Goal: Contribute content

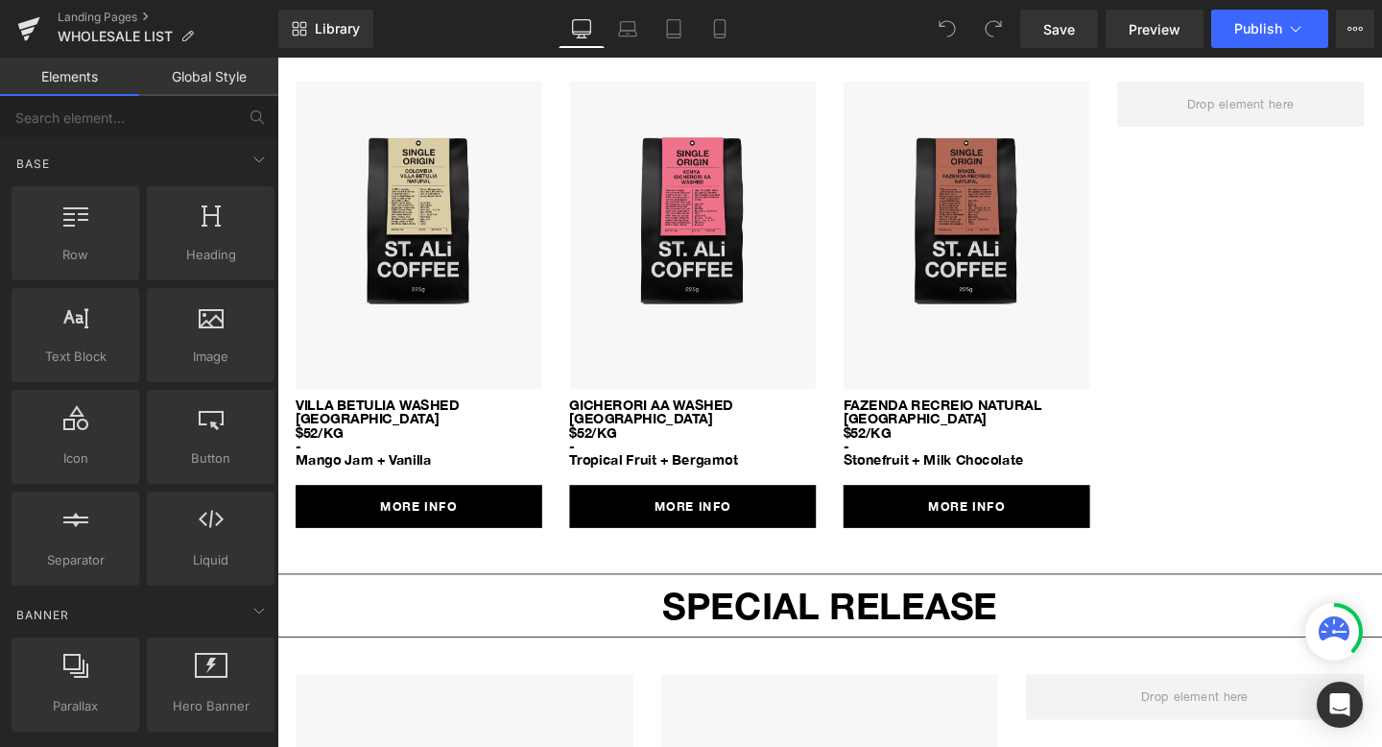
scroll to position [2336, 0]
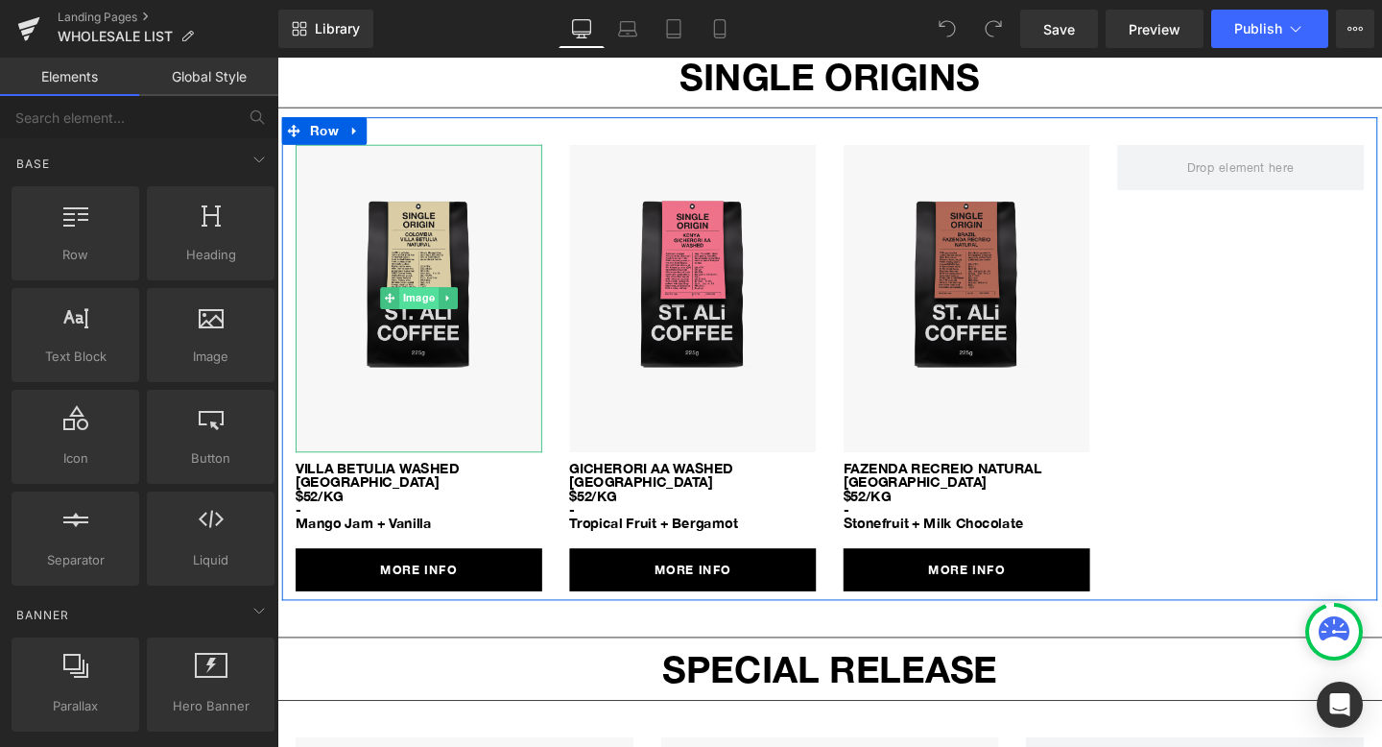
click at [423, 299] on span "Image" at bounding box center [426, 310] width 41 height 23
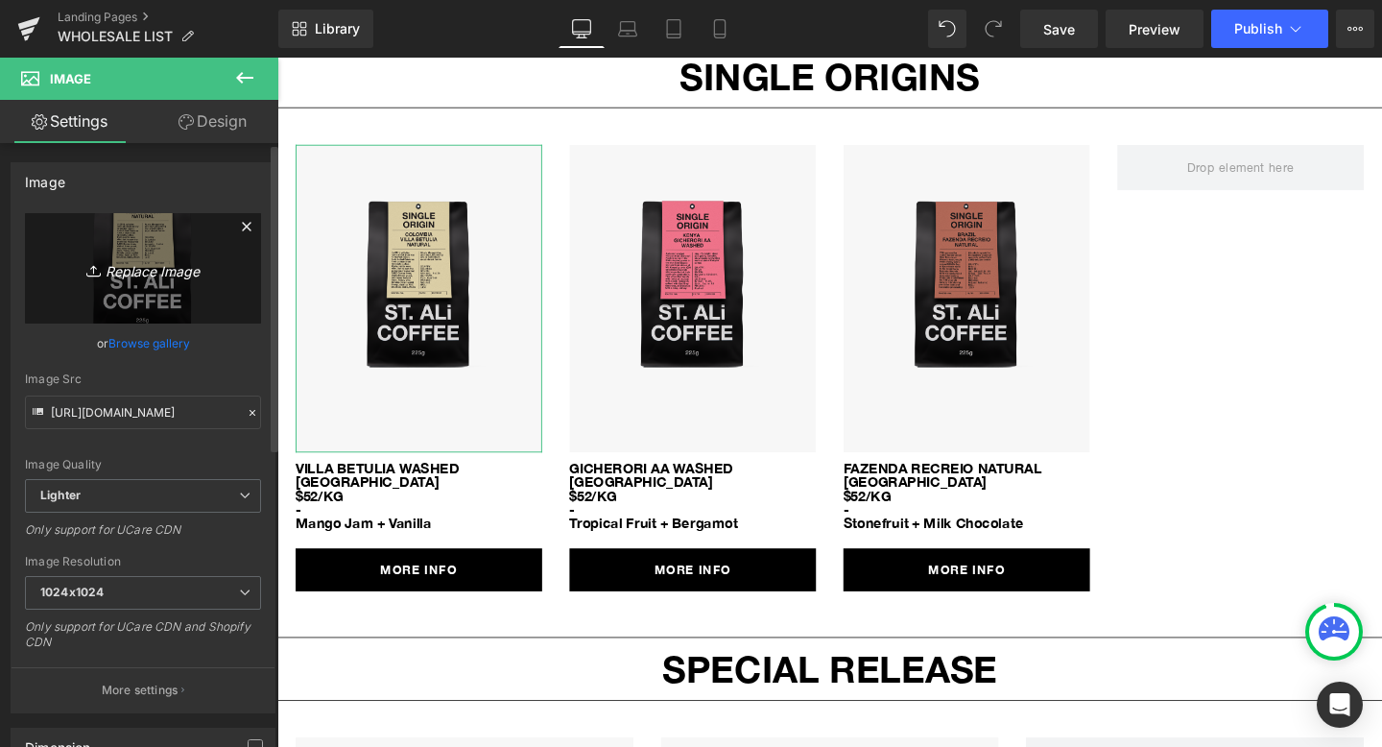
click at [138, 277] on icon "Replace Image" at bounding box center [143, 268] width 154 height 24
type input "C:\fakepath\sa_so_mock_kibsi_aa.png"
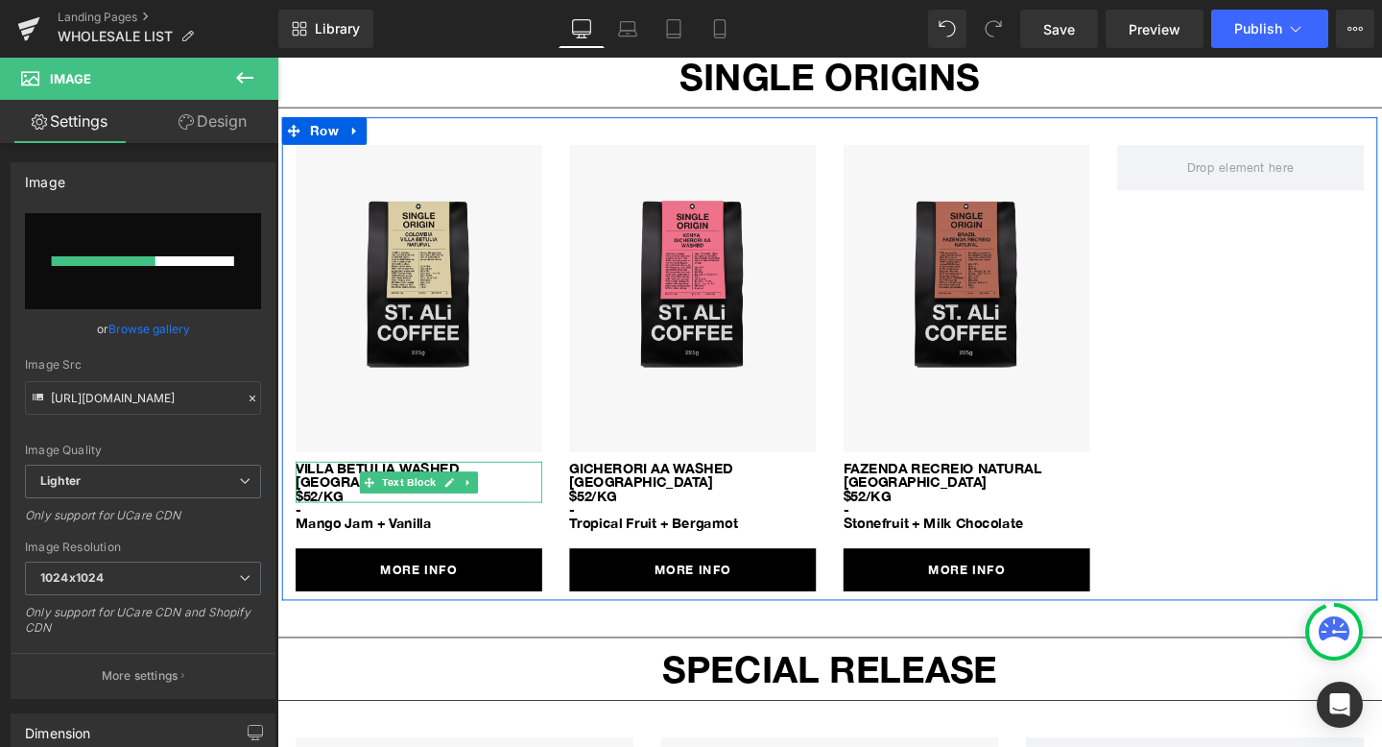
click at [315, 496] on p "[GEOGRAPHIC_DATA]" at bounding box center [426, 503] width 259 height 14
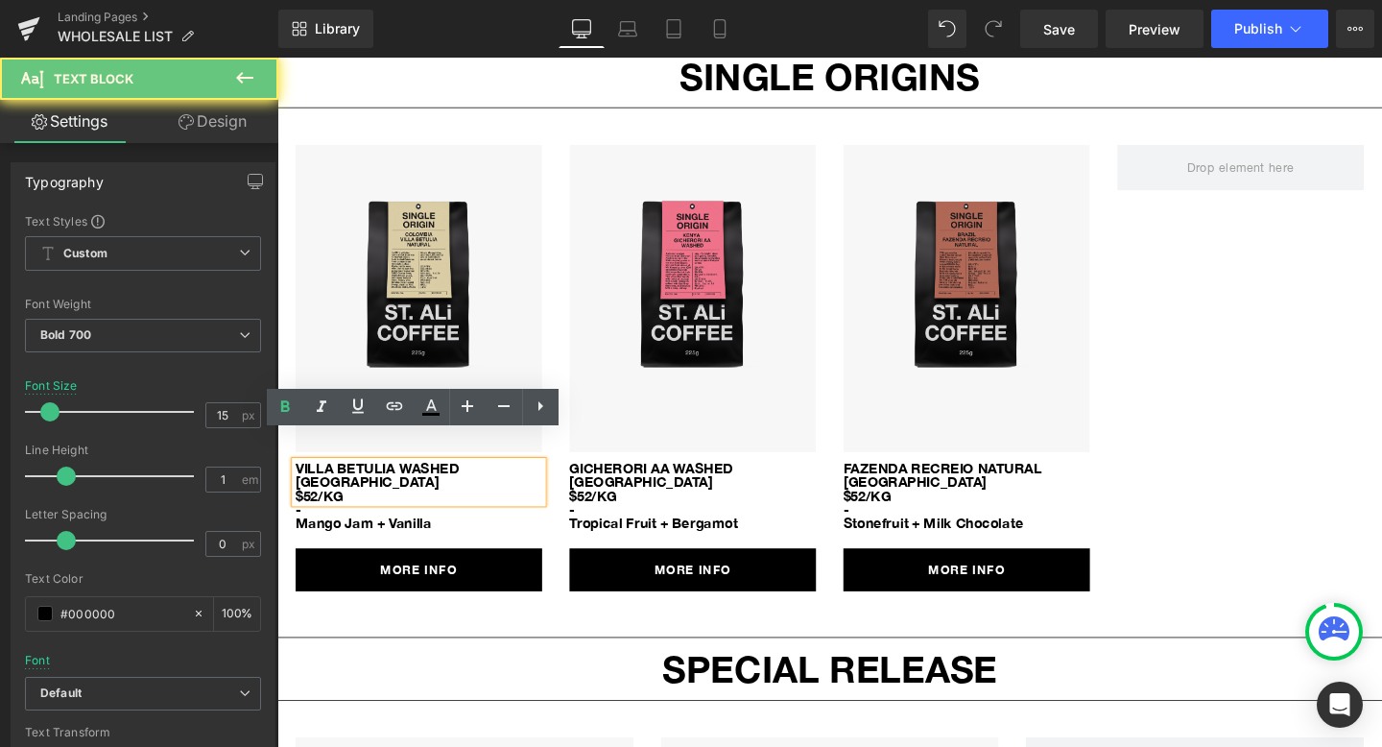
click at [390, 496] on p "[GEOGRAPHIC_DATA]" at bounding box center [426, 503] width 259 height 14
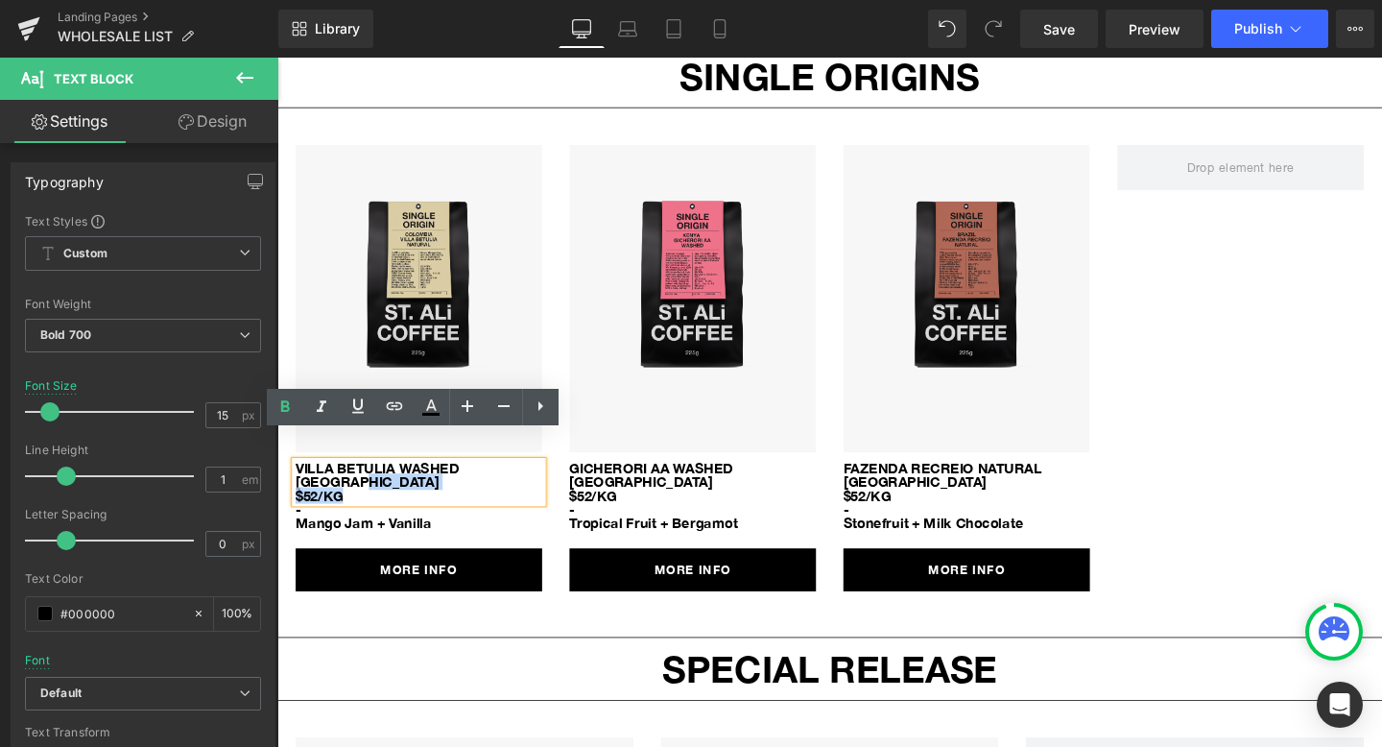
drag, startPoint x: 401, startPoint y: 474, endPoint x: 296, endPoint y: 458, distance: 106.9
click at [297, 482] on div "VILLA BETULIA WASHED [GEOGRAPHIC_DATA] $52/KG" at bounding box center [426, 503] width 259 height 43
click at [379, 482] on p "VILLA BETULIA WASHED" at bounding box center [426, 489] width 259 height 14
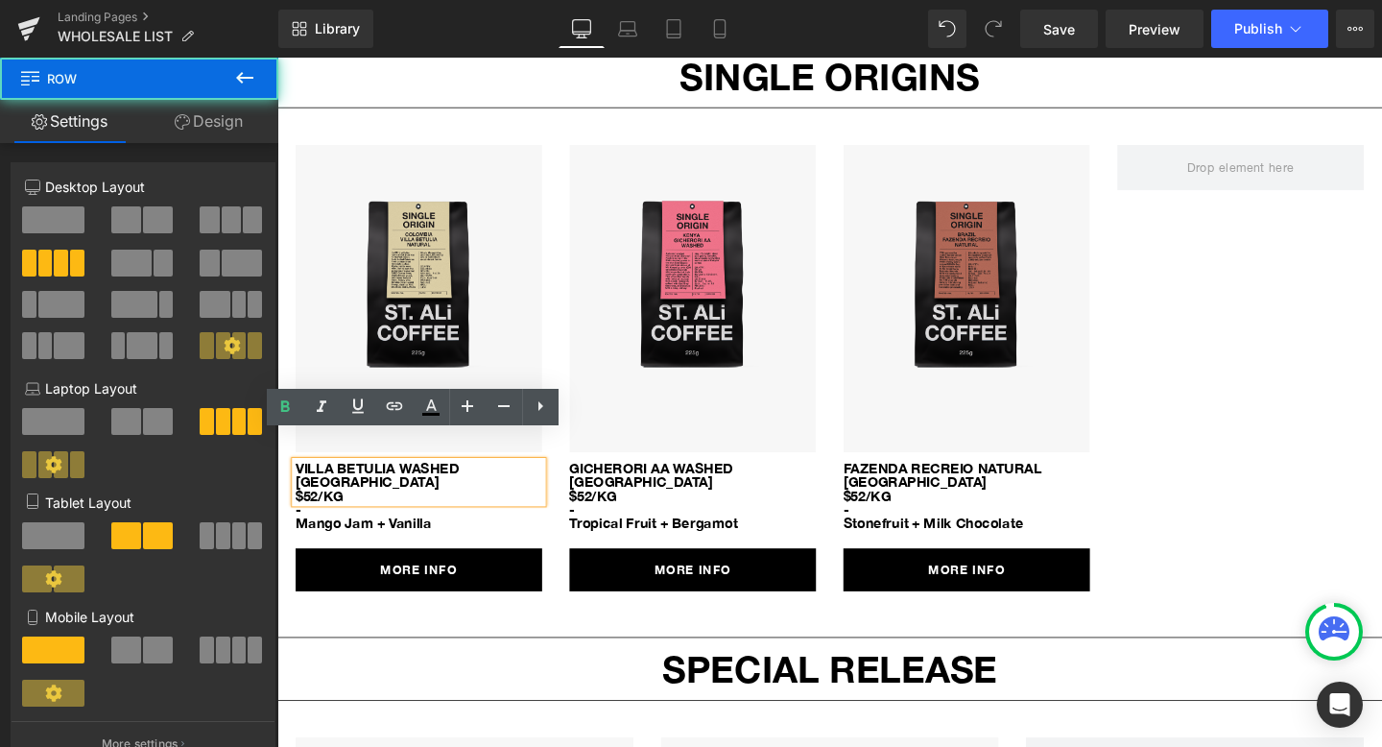
click at [1189, 402] on div "Image VILLA BETULIA WASHED [GEOGRAPHIC_DATA] $52/KG Text Block - Mango Jam + Va…" at bounding box center [858, 374] width 1152 height 509
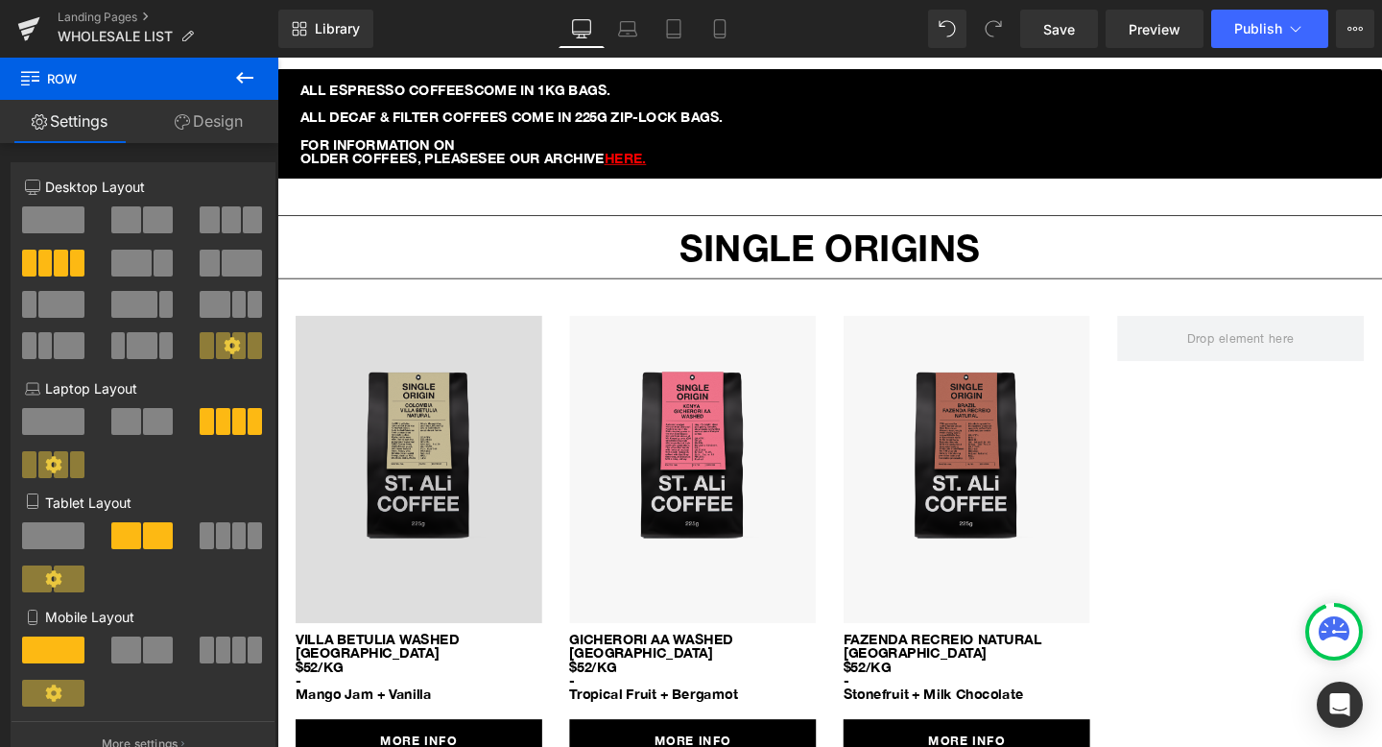
scroll to position [2166, 0]
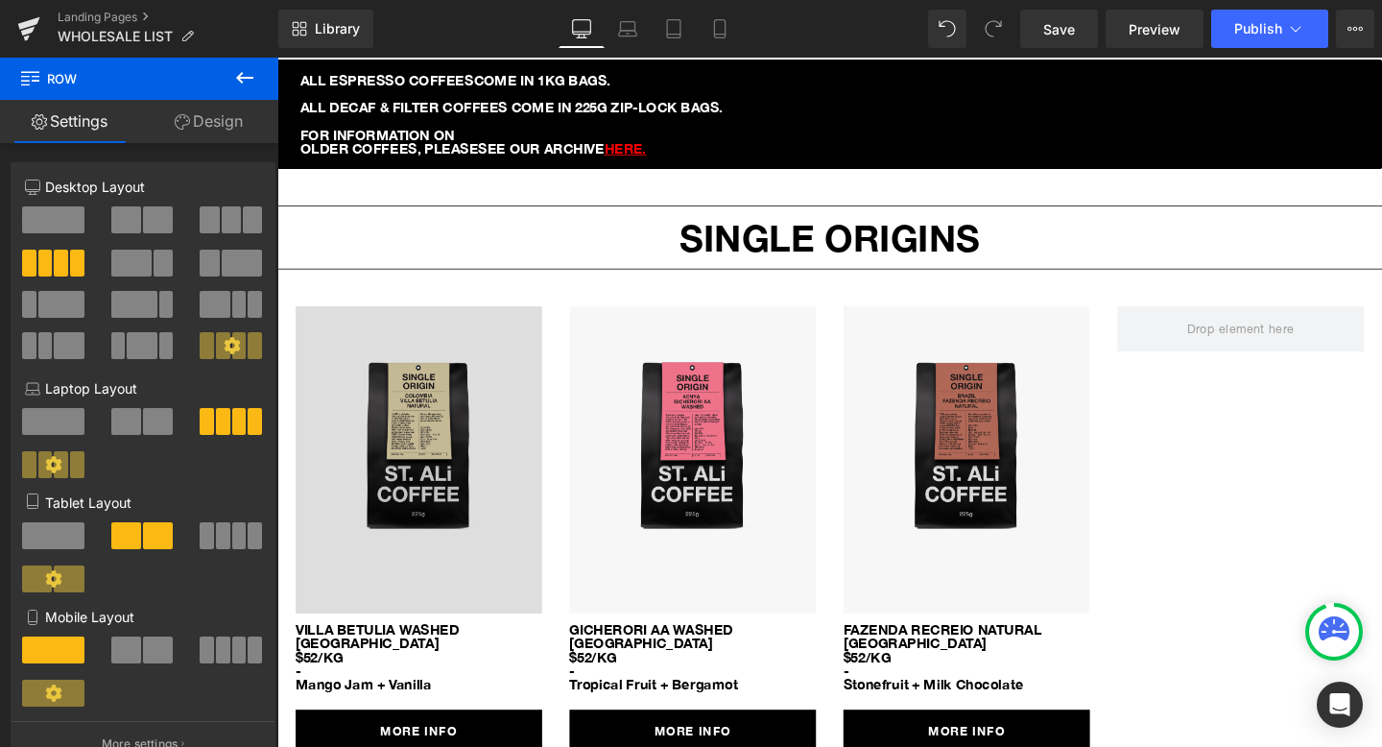
click at [458, 466] on img at bounding box center [426, 481] width 259 height 324
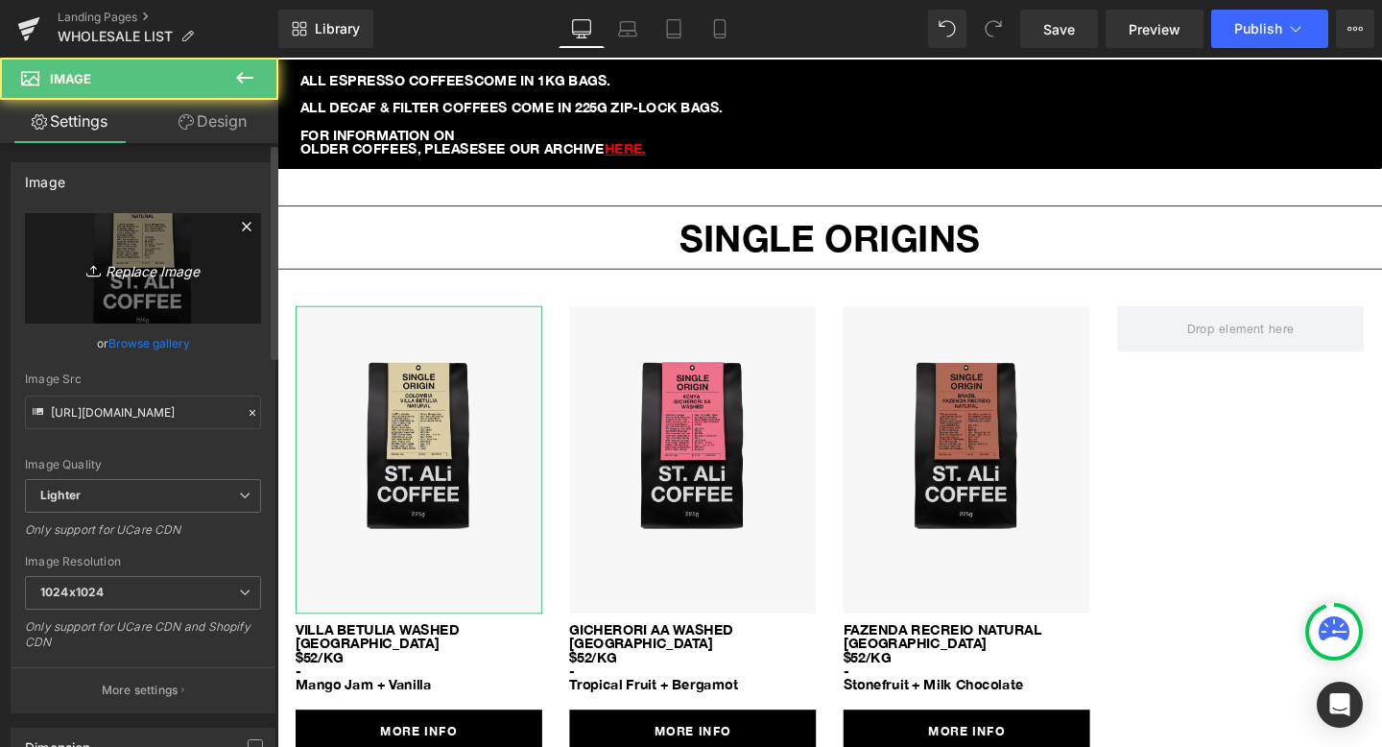
click at [93, 291] on link "Replace Image" at bounding box center [143, 268] width 236 height 110
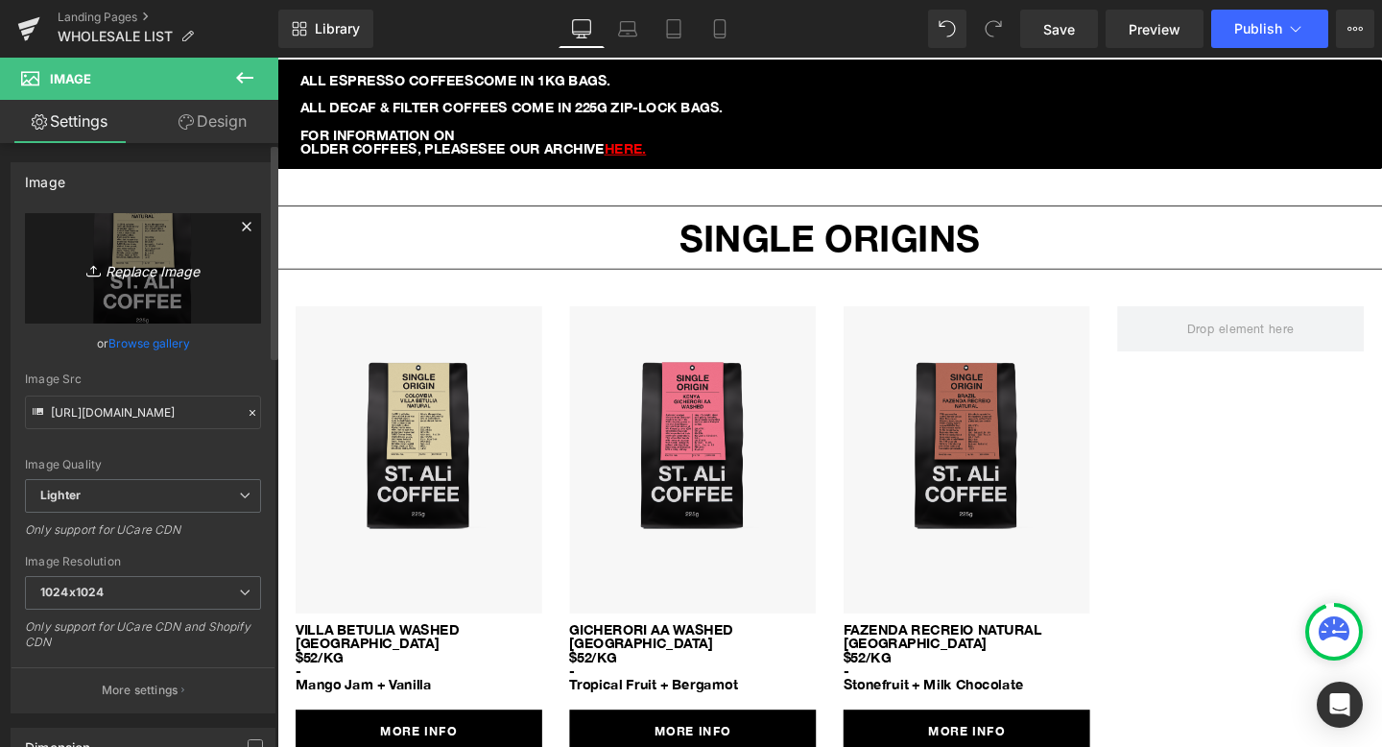
type input "C:\fakepath\sa_so_mock_kibsi_aa.png"
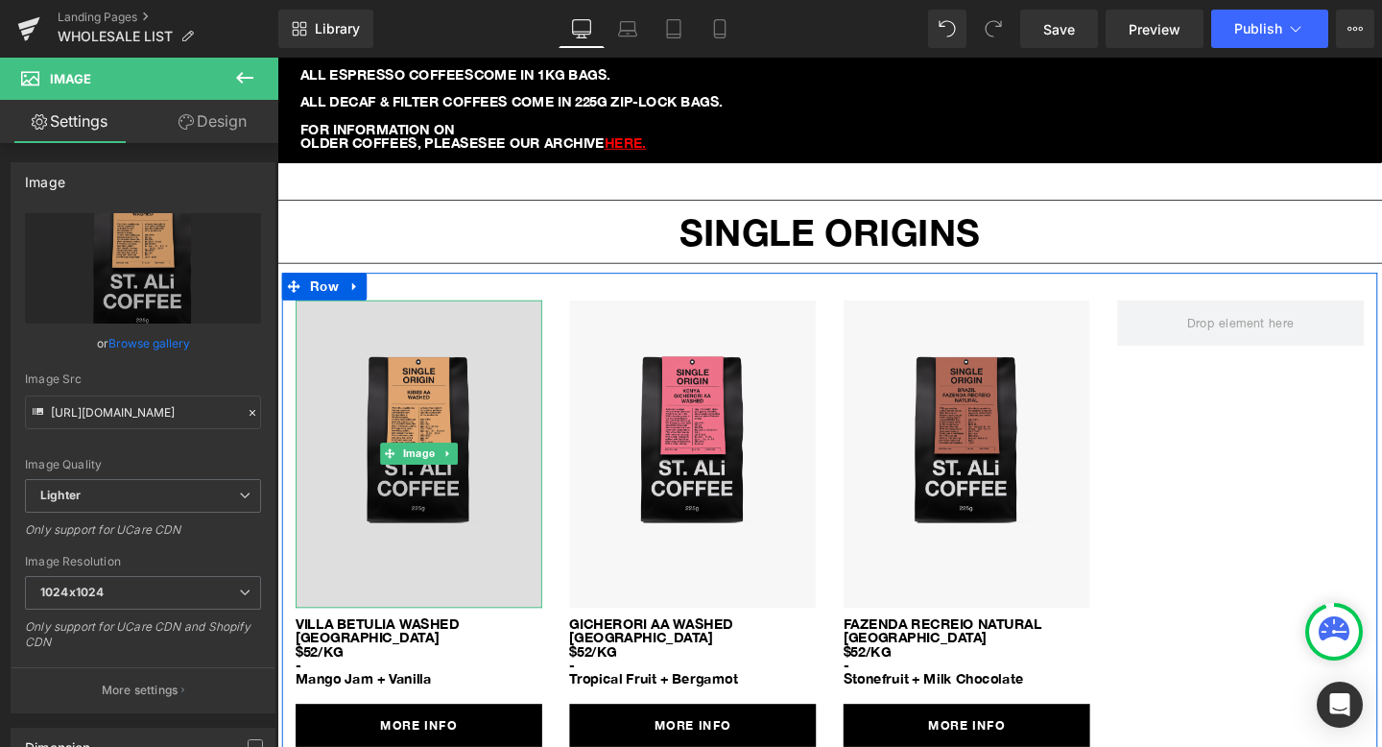
scroll to position [2195, 0]
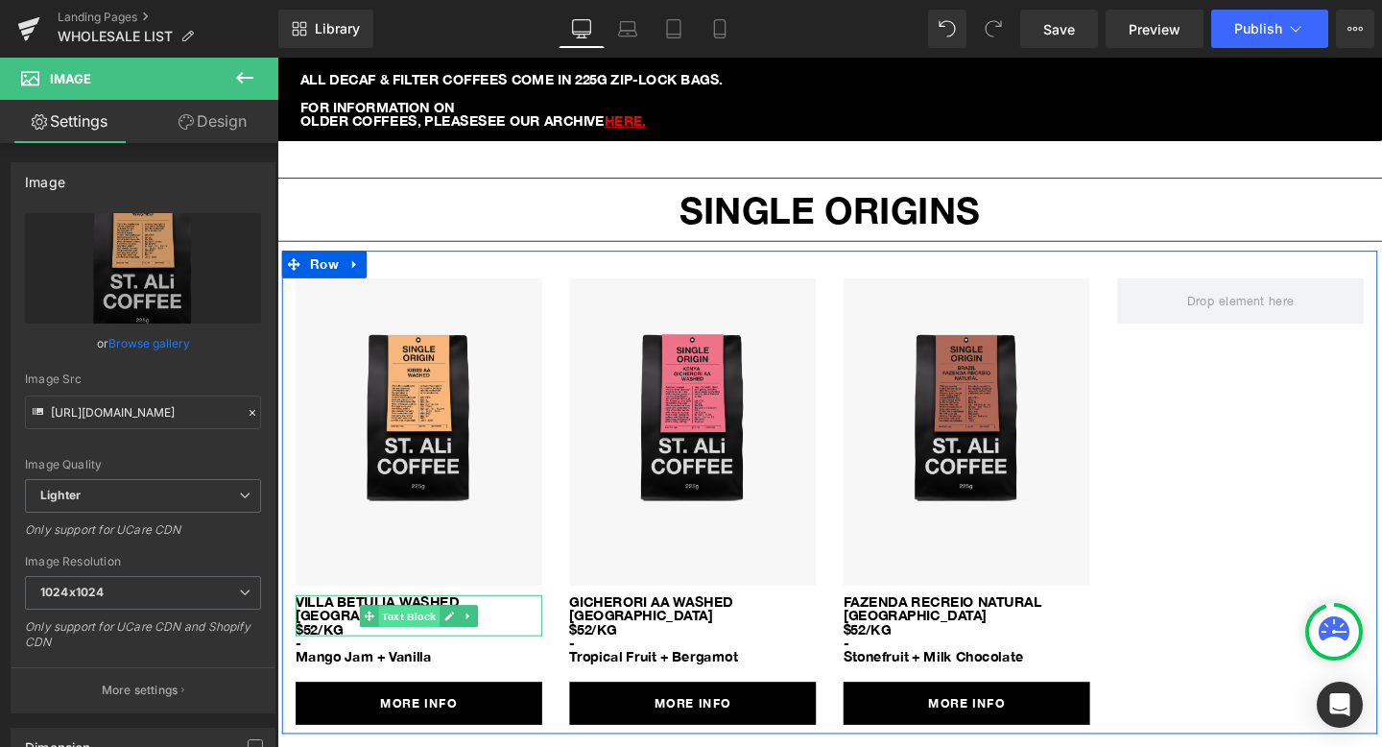
click at [386, 633] on span "Text Block" at bounding box center [416, 644] width 64 height 23
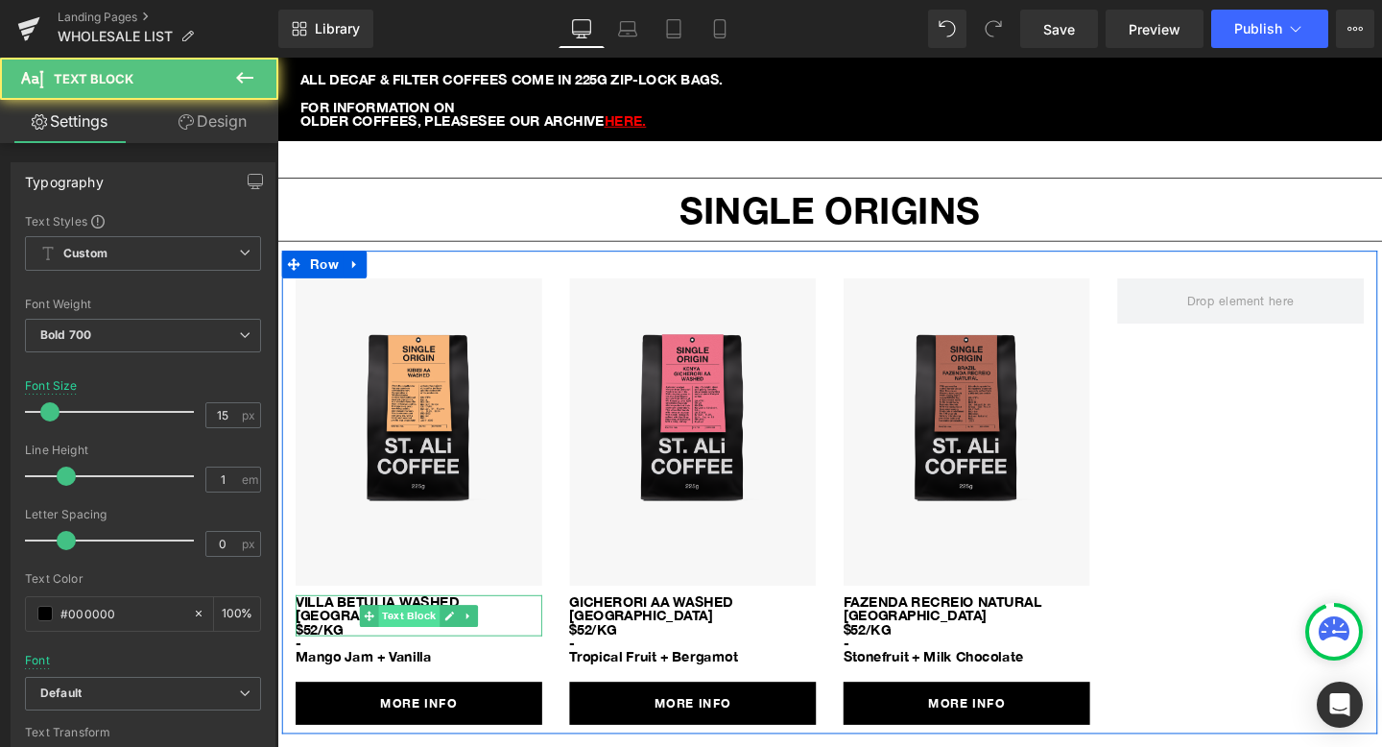
click at [418, 633] on span "Text Block" at bounding box center [416, 644] width 64 height 23
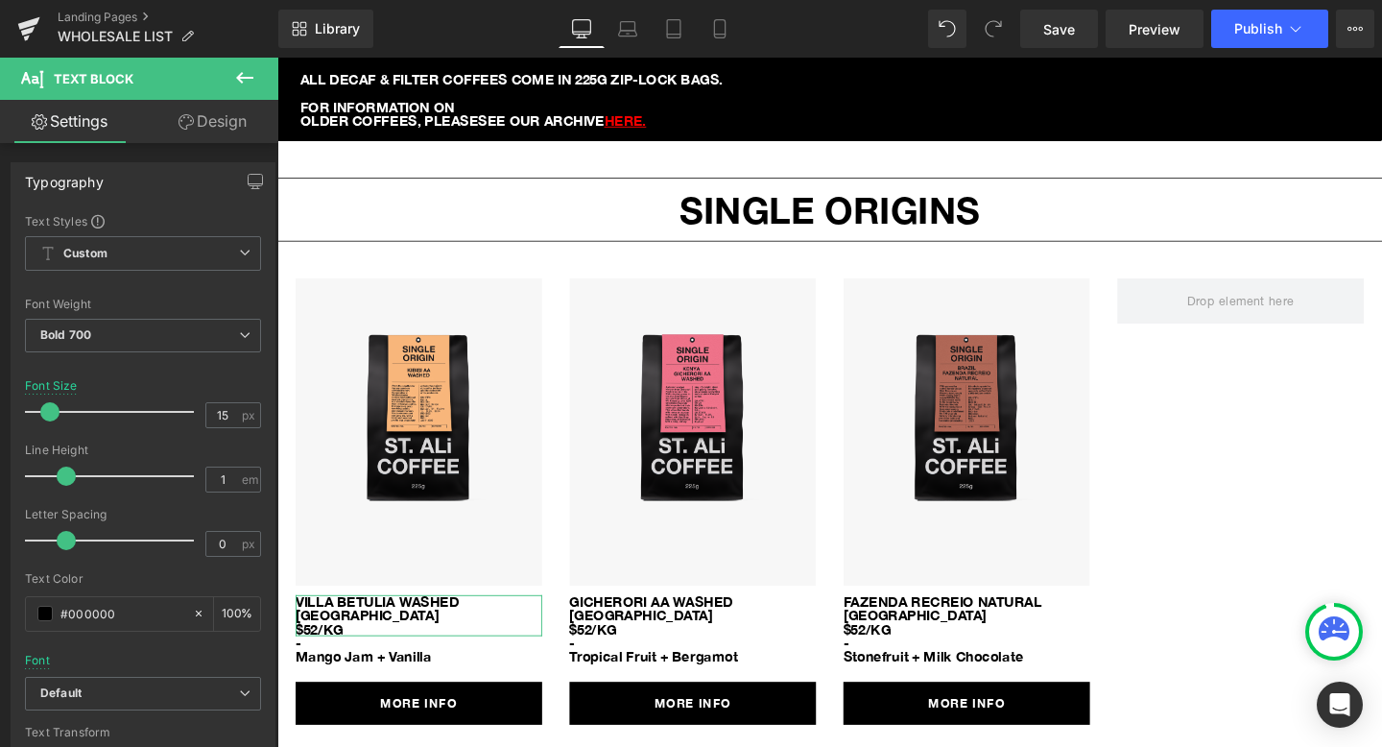
scroll to position [1, 0]
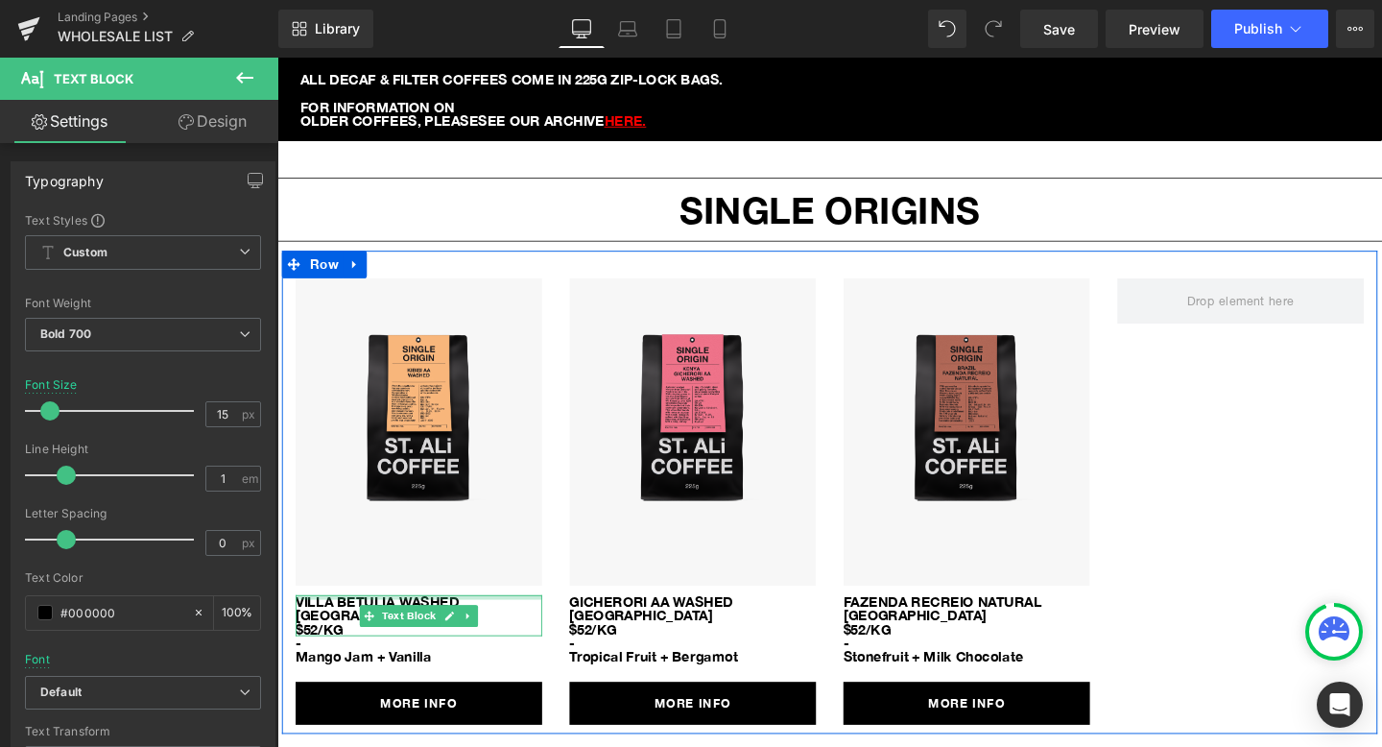
click at [505, 622] on div at bounding box center [426, 624] width 259 height 5
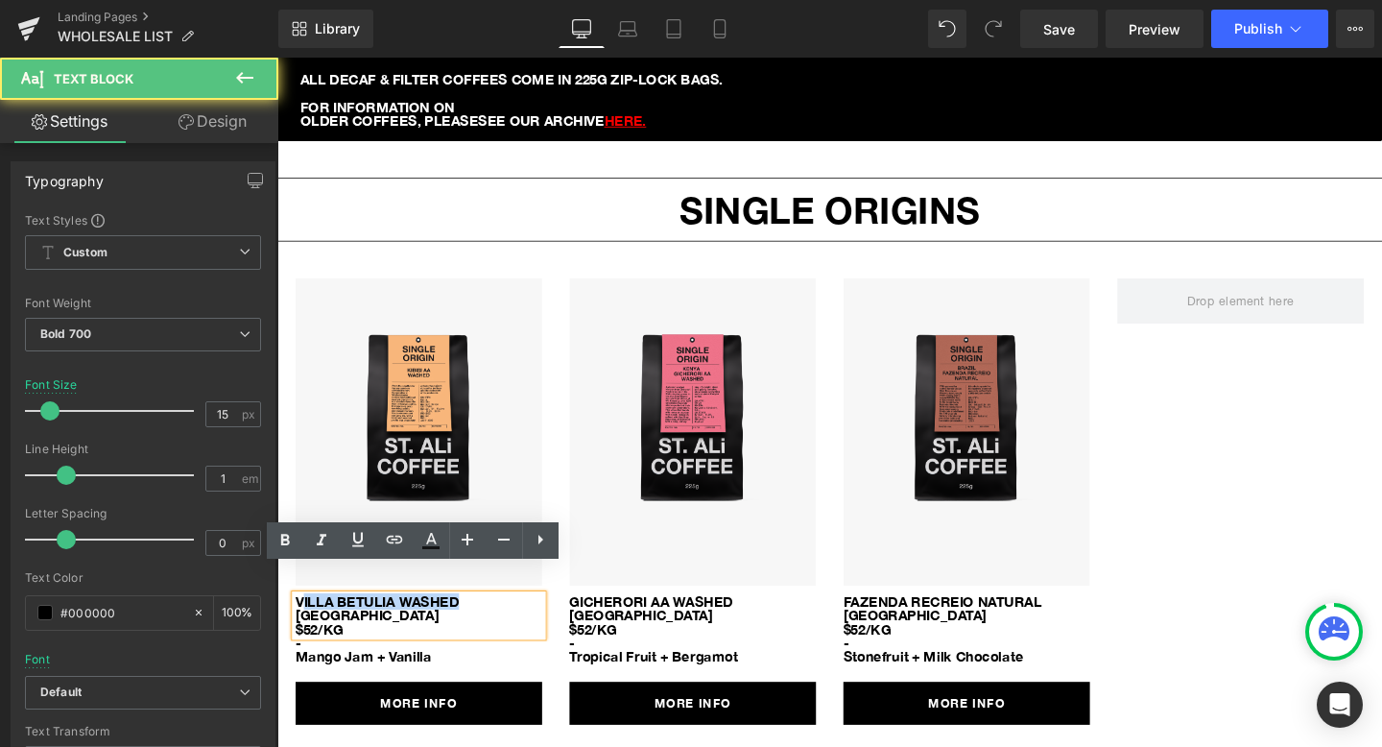
drag, startPoint x: 490, startPoint y: 603, endPoint x: 298, endPoint y: 596, distance: 192.1
click at [303, 622] on p "VILLA BETULIA WASHED" at bounding box center [426, 629] width 259 height 14
click at [297, 622] on div "VILLA BETULIA WASHED [GEOGRAPHIC_DATA] $52/KG" at bounding box center [426, 643] width 259 height 43
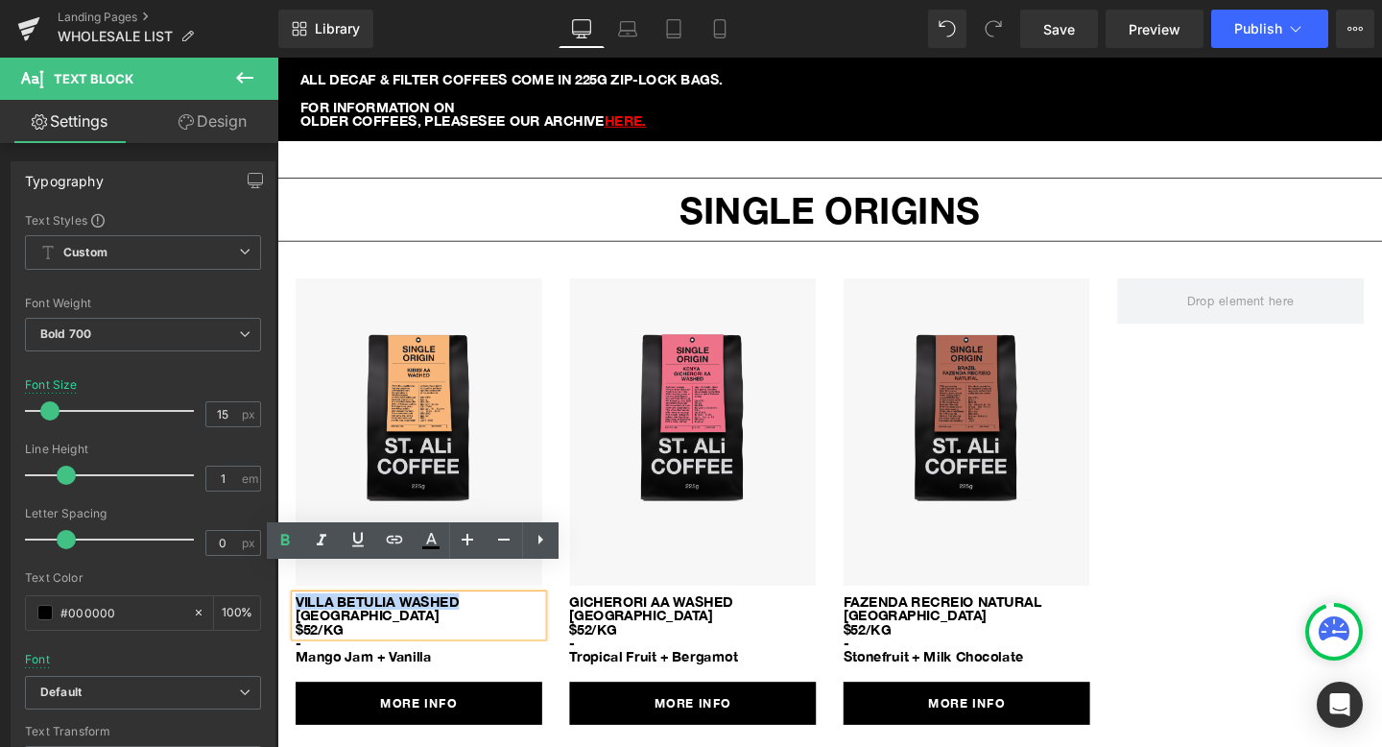
drag, startPoint x: 298, startPoint y: 596, endPoint x: 499, endPoint y: 601, distance: 201.7
click at [499, 622] on p "VILLA BETULIA WASHED" at bounding box center [426, 629] width 259 height 14
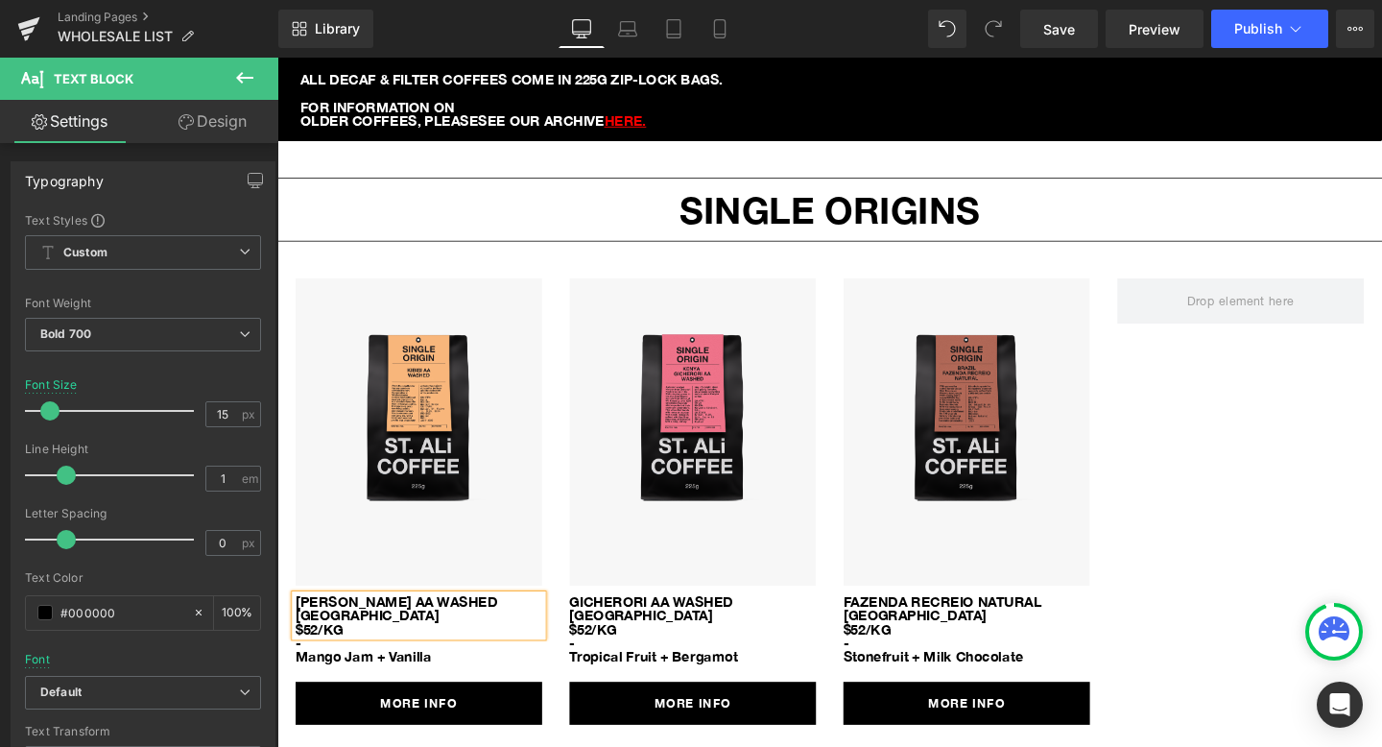
click at [352, 636] on p "[GEOGRAPHIC_DATA]" at bounding box center [426, 643] width 259 height 14
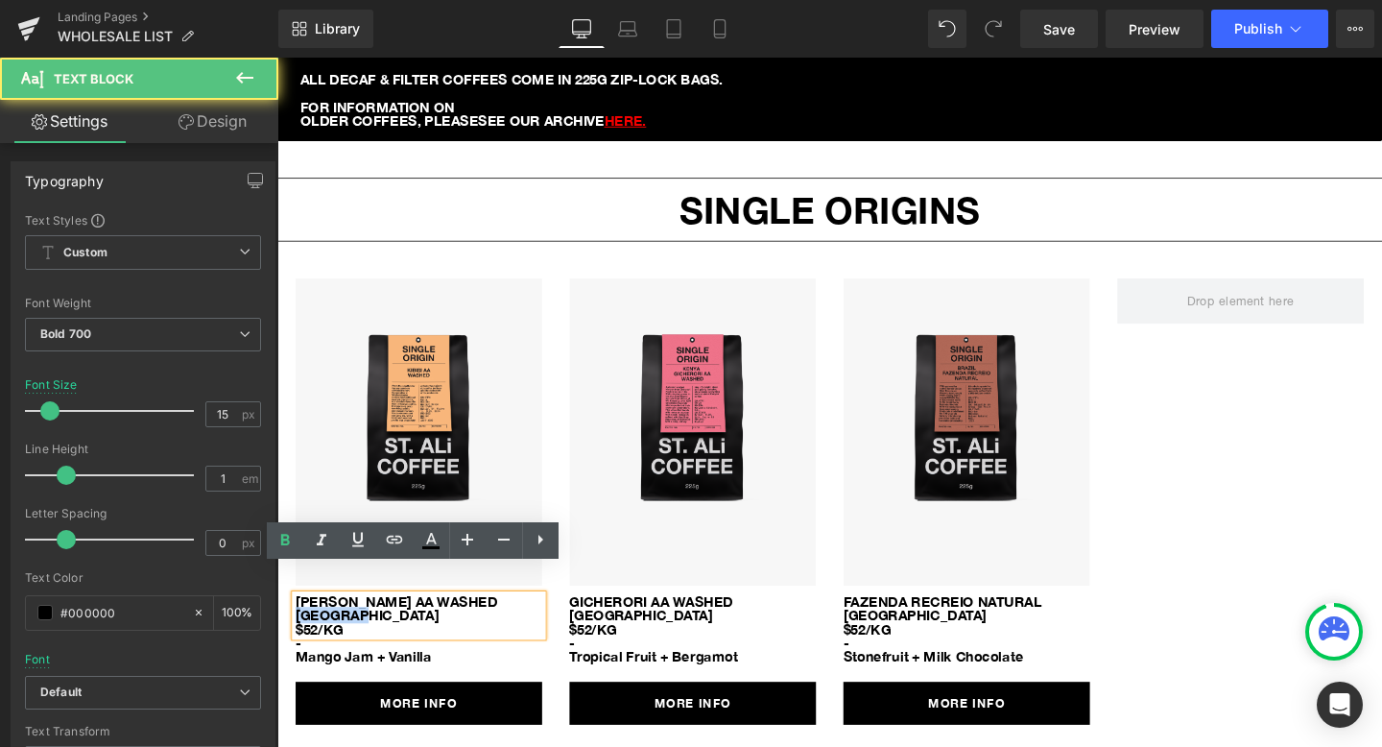
click at [352, 636] on p "[GEOGRAPHIC_DATA]" at bounding box center [426, 643] width 259 height 14
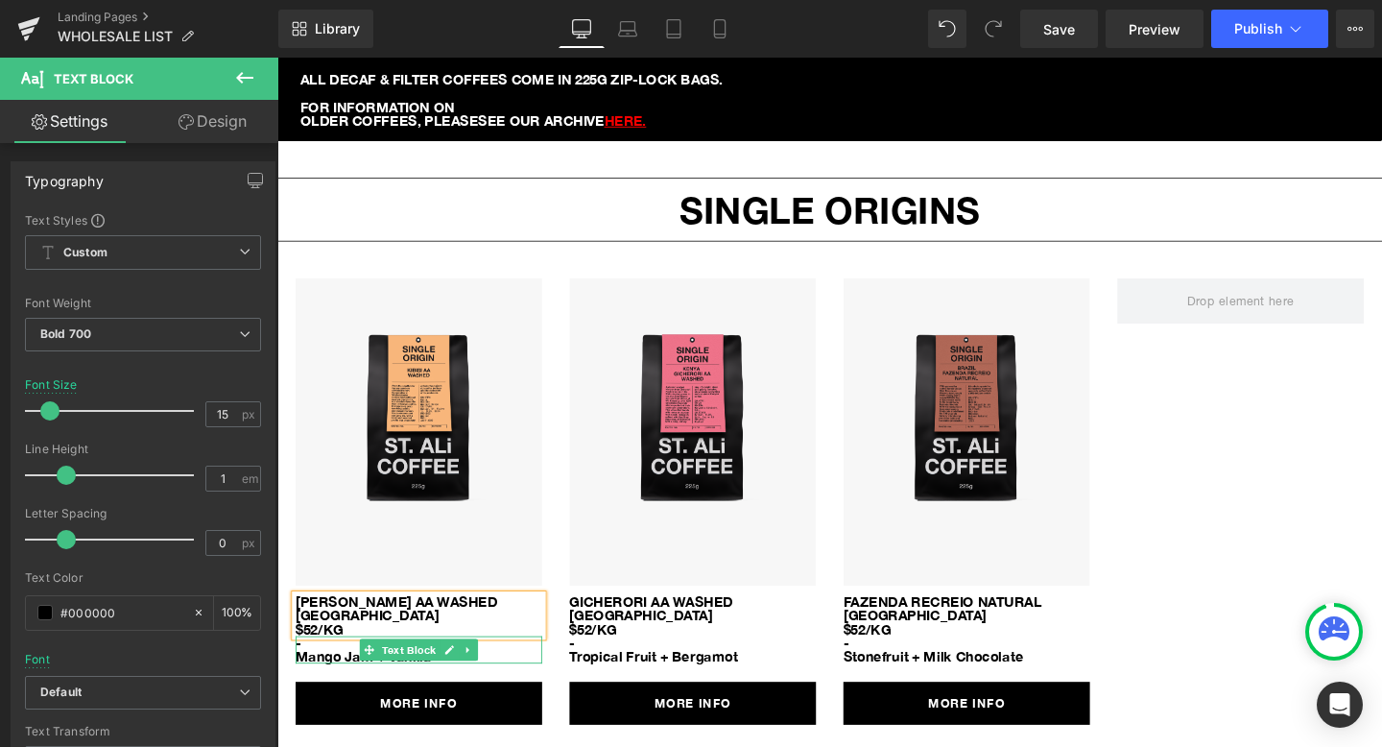
click at [502, 680] on p "Mango Jam + Vanilla" at bounding box center [426, 687] width 259 height 14
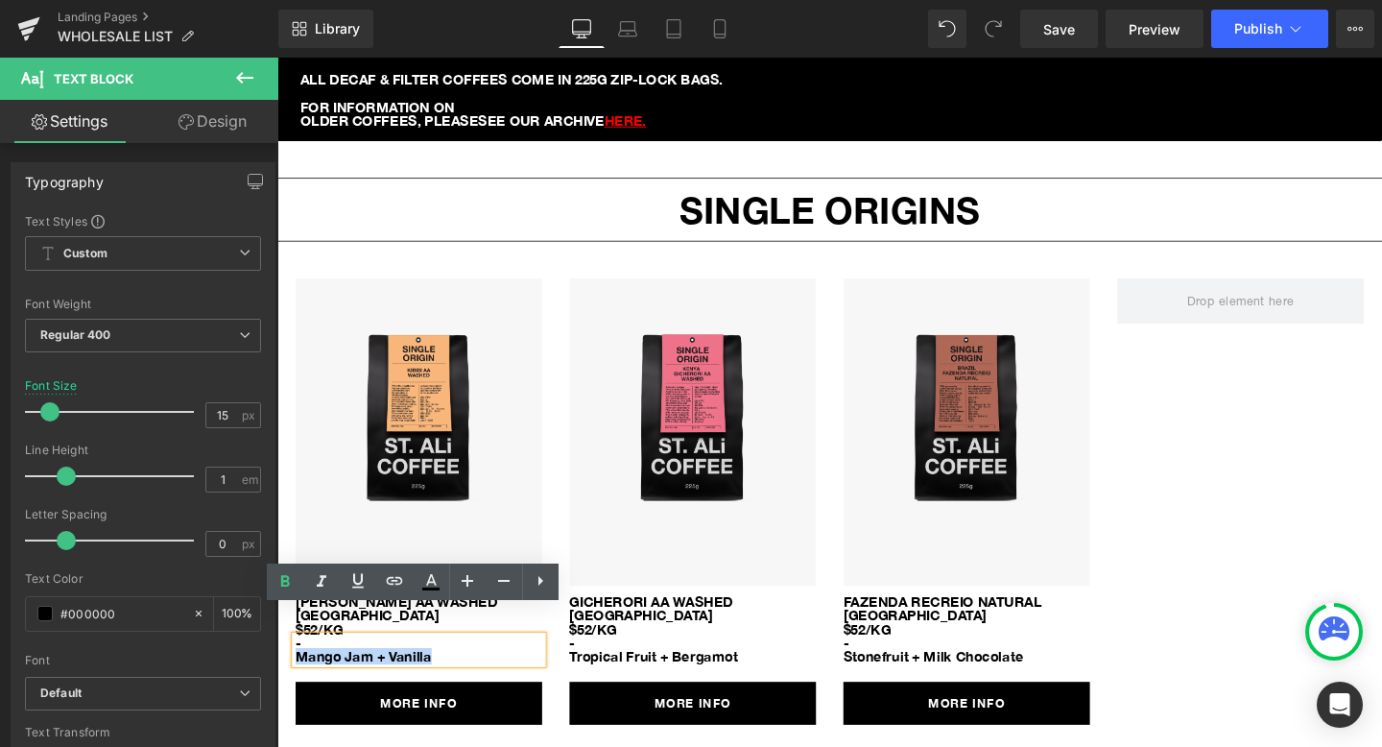
drag, startPoint x: 489, startPoint y: 660, endPoint x: 288, endPoint y: 659, distance: 200.6
click at [288, 659] on div "Image [PERSON_NAME] AA WASHED KENYA $52/KG Text Block - Mango Jam + Vanilla Tex…" at bounding box center [426, 524] width 288 height 470
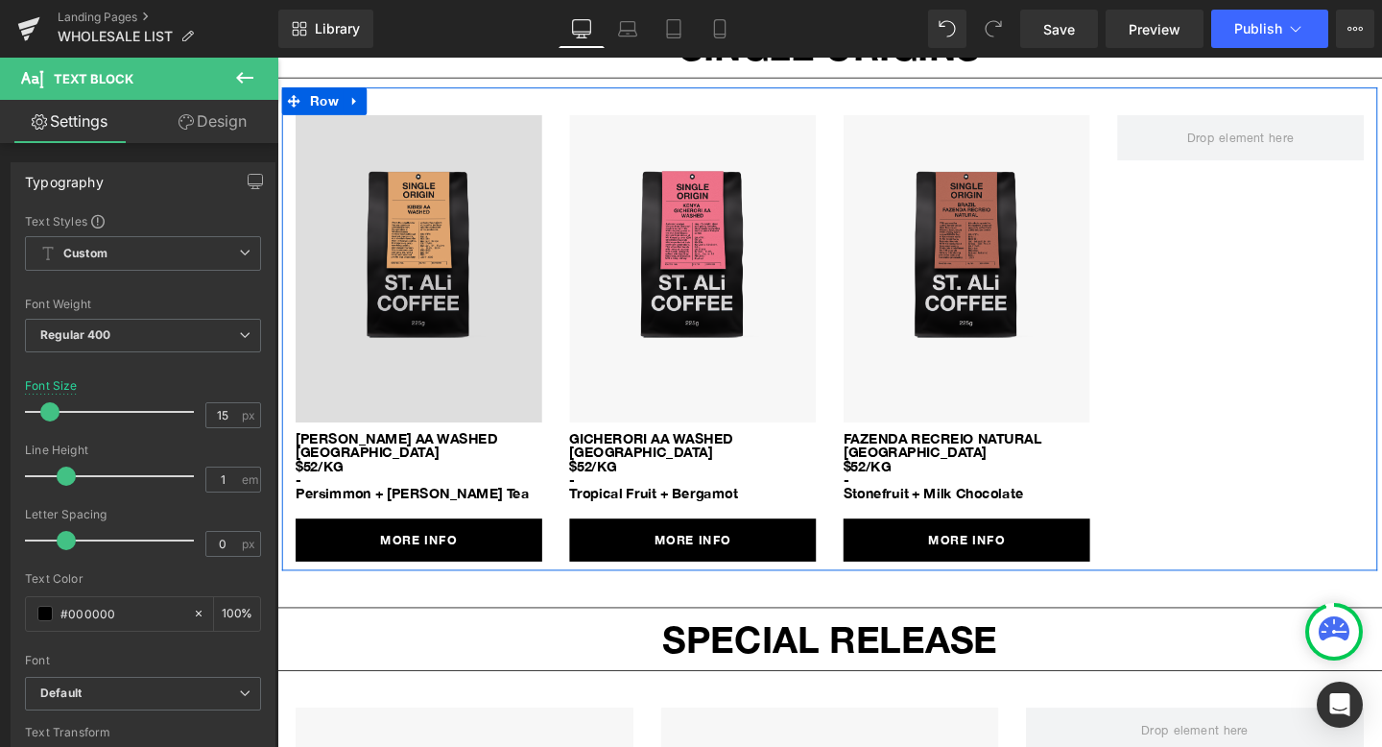
scroll to position [2363, 0]
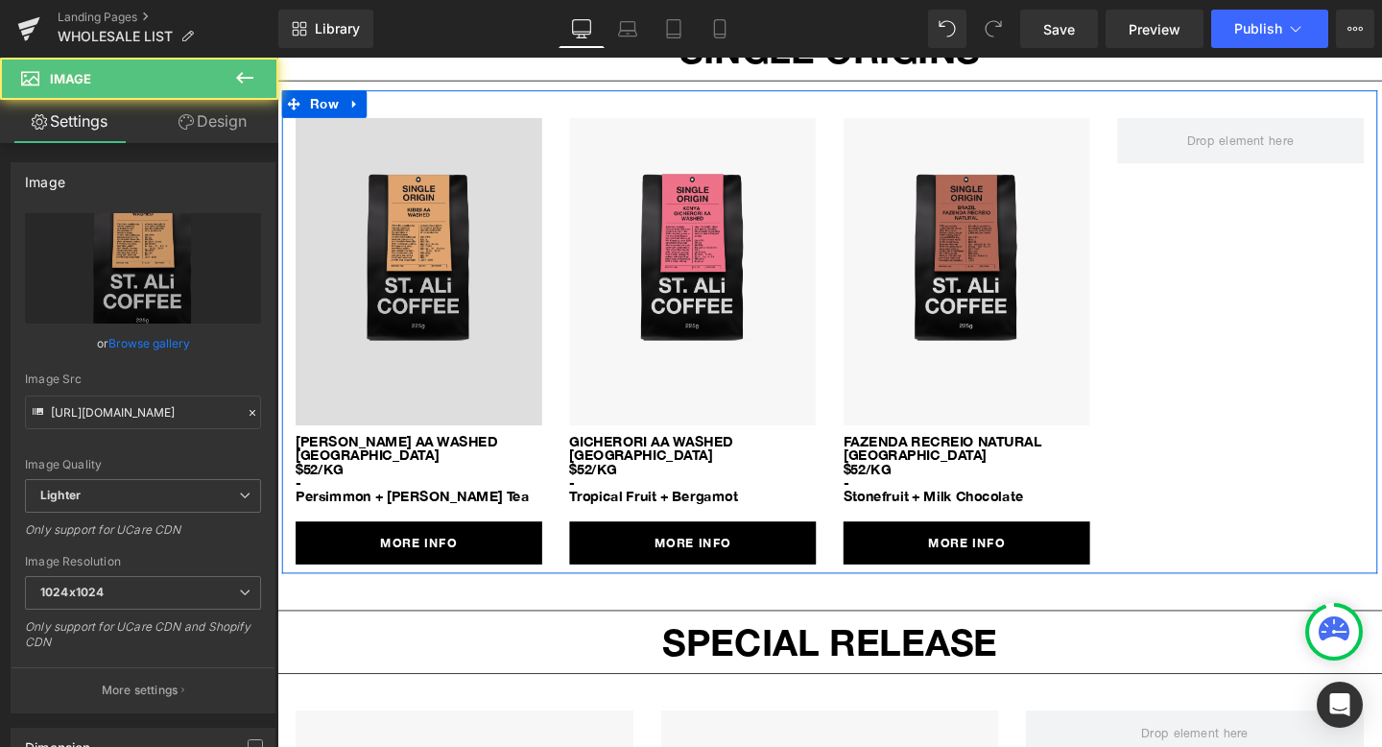
click at [439, 200] on img at bounding box center [426, 283] width 259 height 324
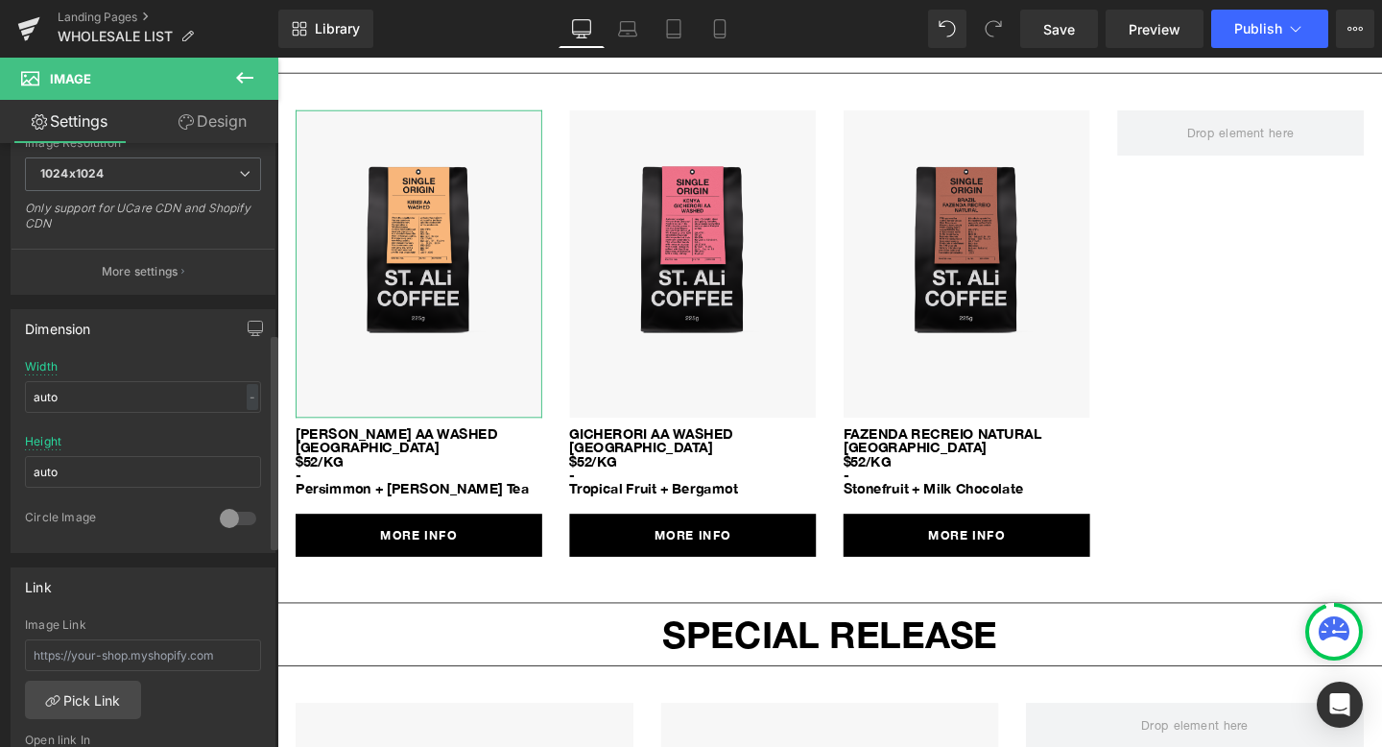
scroll to position [674, 0]
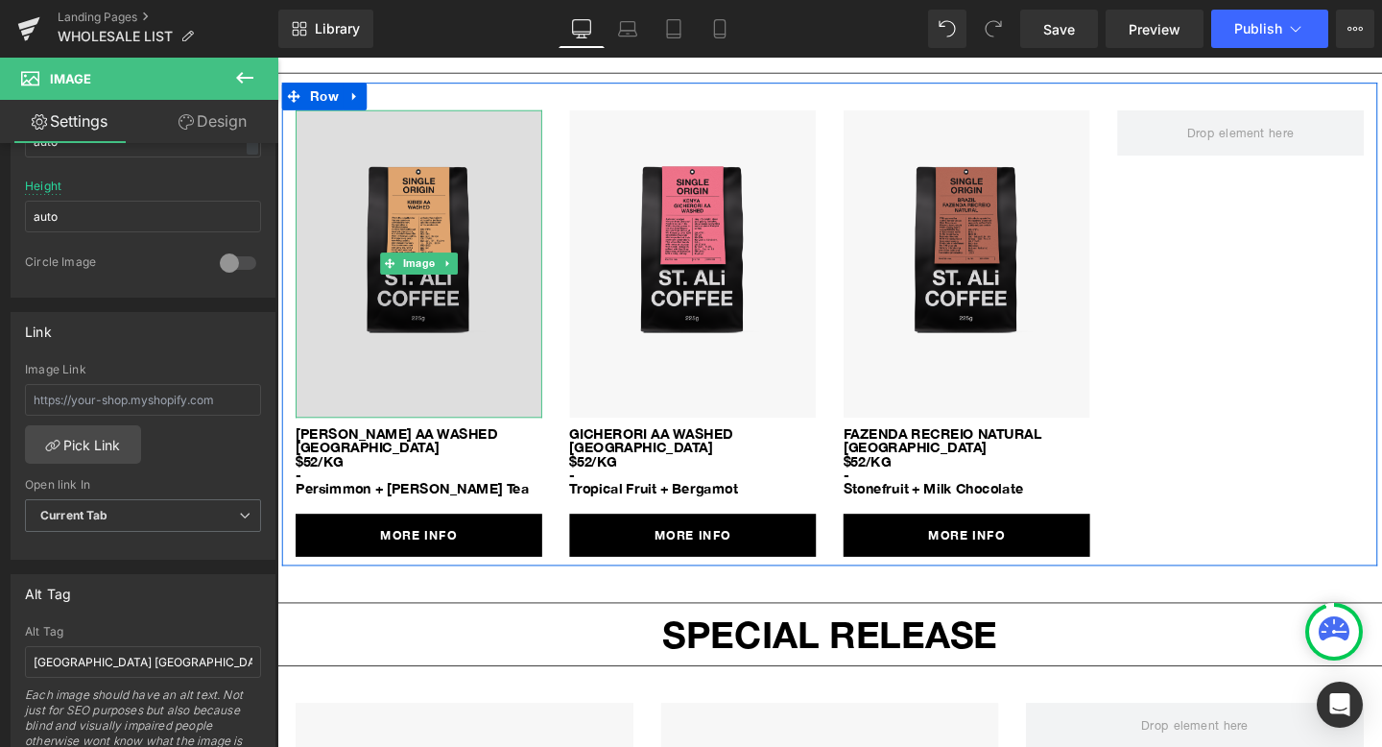
click at [385, 307] on img at bounding box center [426, 275] width 259 height 324
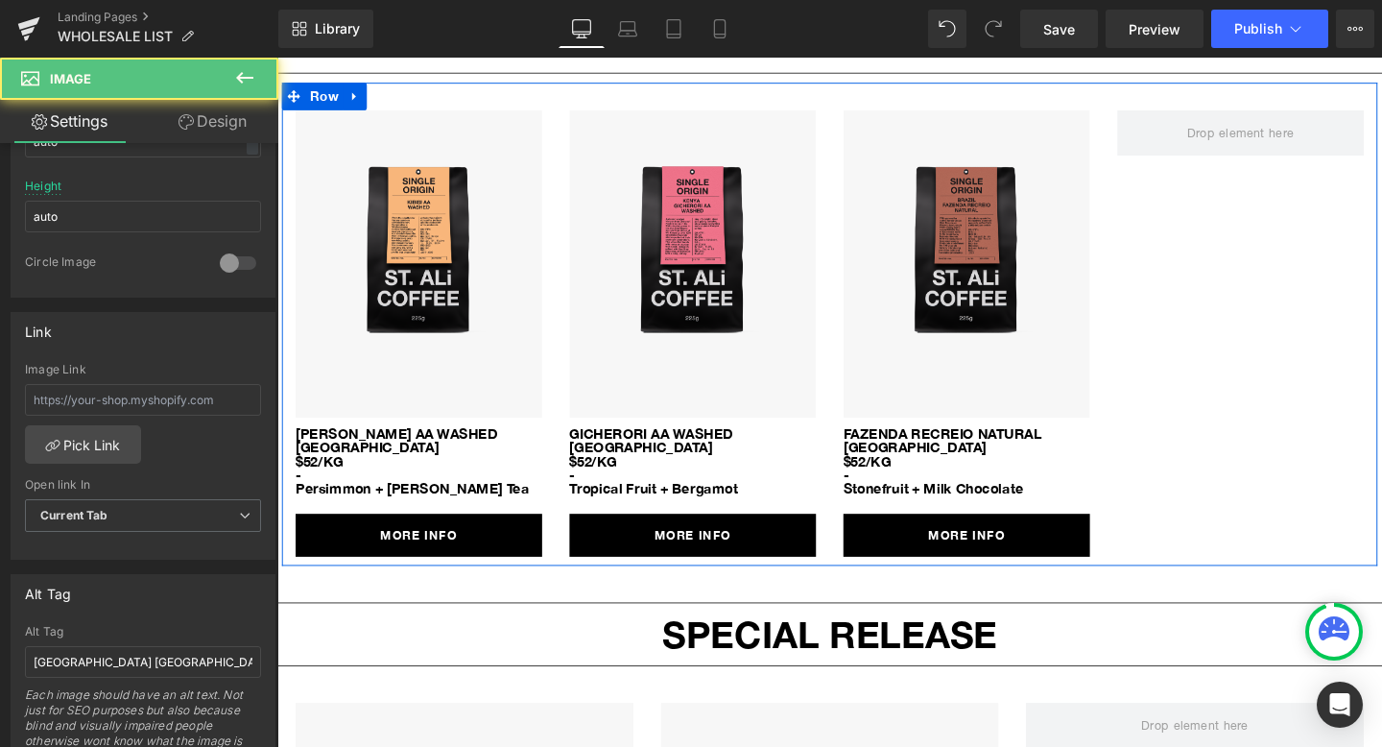
click at [420, 549] on span "Button" at bounding box center [425, 560] width 43 height 23
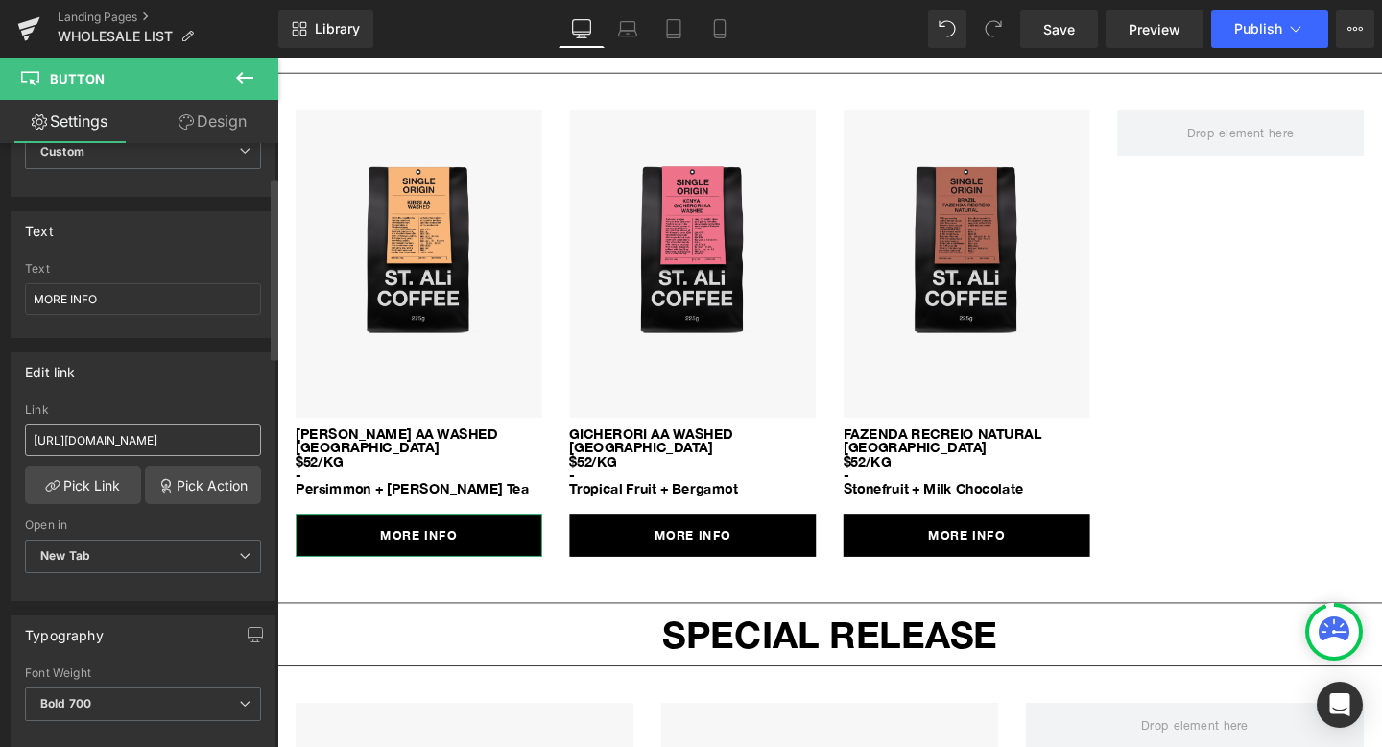
scroll to position [90, 0]
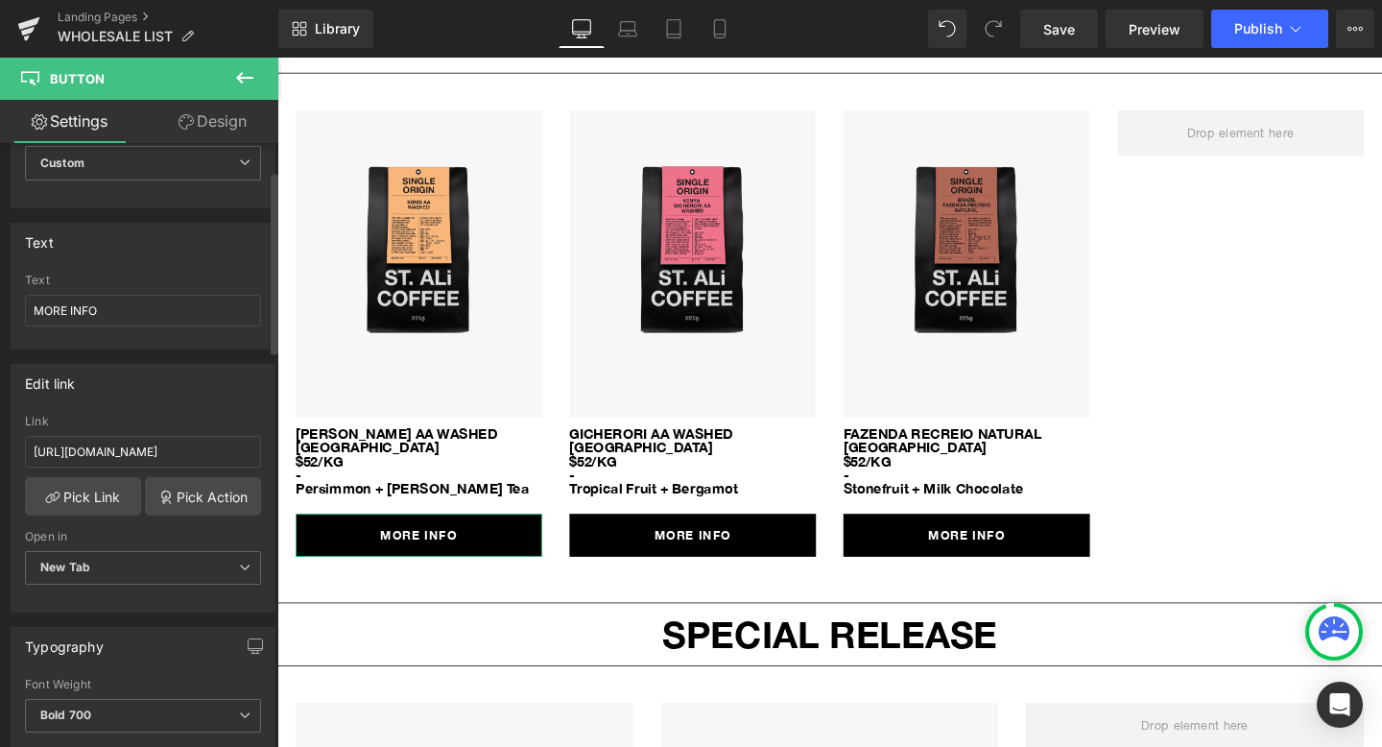
click at [136, 432] on div "Link [URL][DOMAIN_NAME]" at bounding box center [143, 446] width 236 height 62
click at [139, 444] on input "[URL][DOMAIN_NAME]" at bounding box center [143, 452] width 236 height 32
click at [138, 453] on input "[URL][DOMAIN_NAME]" at bounding box center [143, 452] width 236 height 32
paste input "kenya-[PERSON_NAME]-aa-washed"
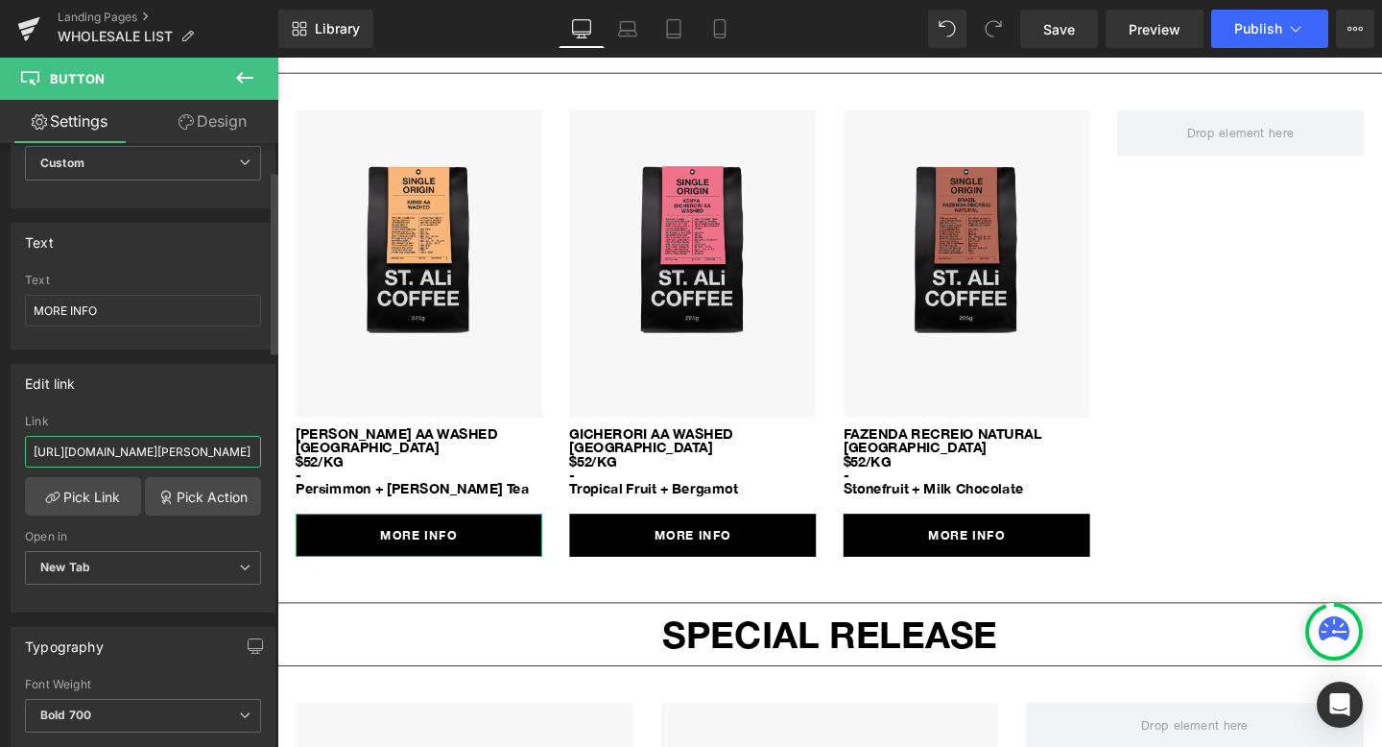
drag, startPoint x: 197, startPoint y: 456, endPoint x: 0, endPoint y: 456, distance: 196.8
click at [0, 456] on div "Edit link [URL][DOMAIN_NAME] Link [URL][DOMAIN_NAME][PERSON_NAME] Pick Link Pic…" at bounding box center [143, 480] width 287 height 263
type input "[URL][DOMAIN_NAME][PERSON_NAME]"
click at [149, 362] on div "Edit link [URL][DOMAIN_NAME] Link [URL][DOMAIN_NAME][PERSON_NAME] Pick Link Pic…" at bounding box center [143, 480] width 287 height 263
click at [1061, 36] on span "Save" at bounding box center [1060, 29] width 32 height 20
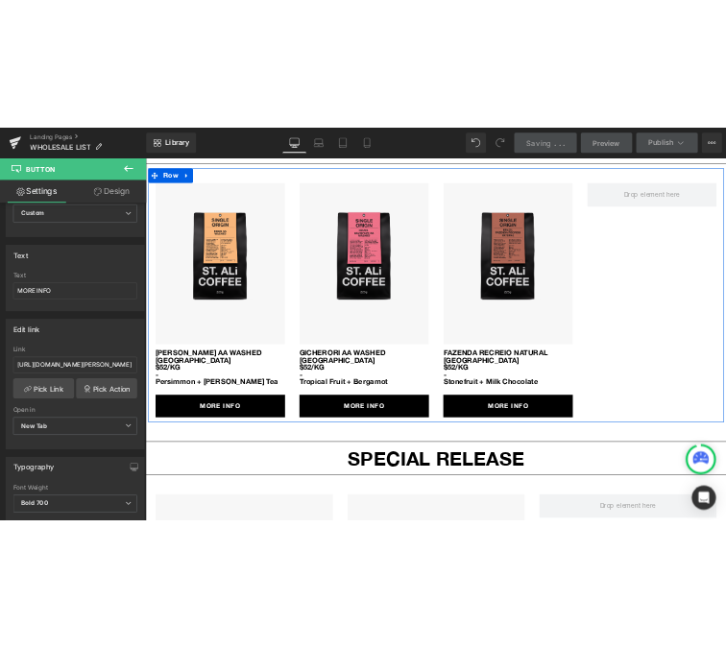
scroll to position [2379, 0]
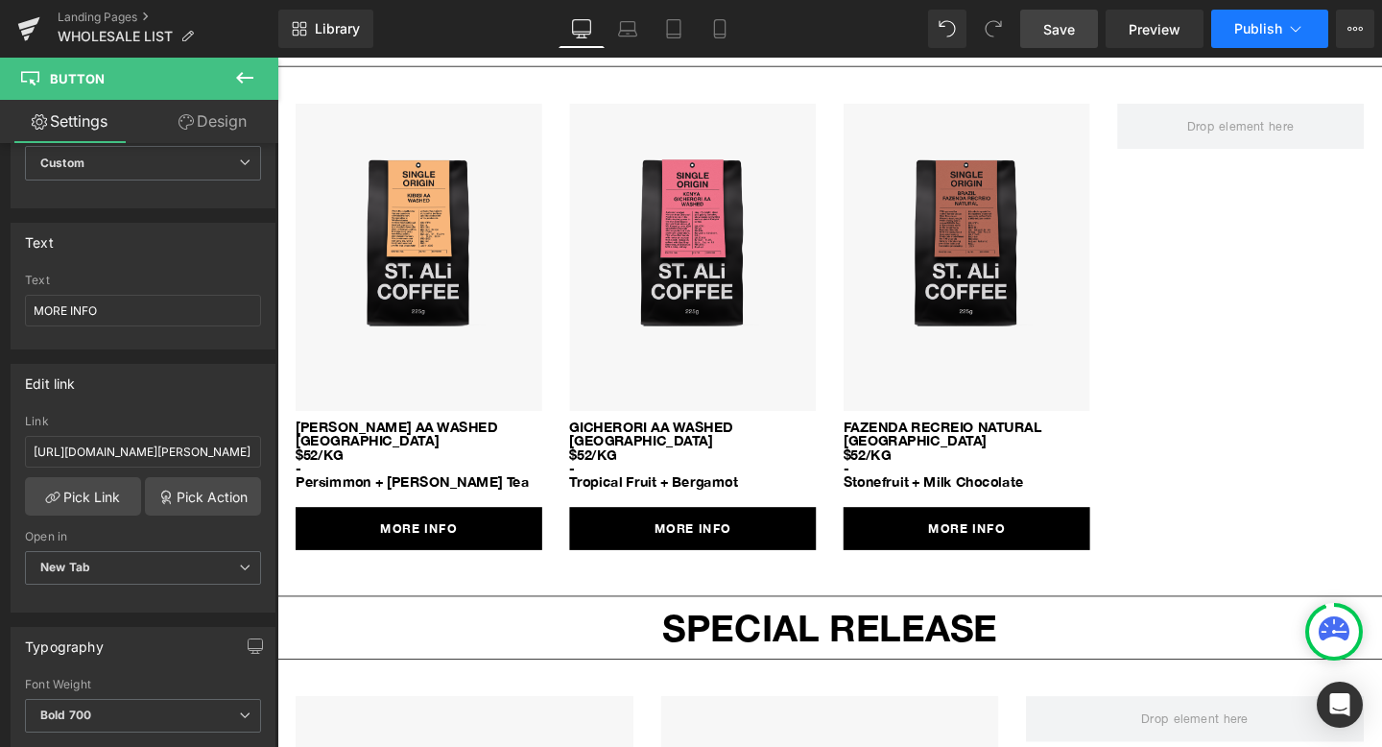
click at [1243, 25] on span "Publish" at bounding box center [1259, 28] width 48 height 15
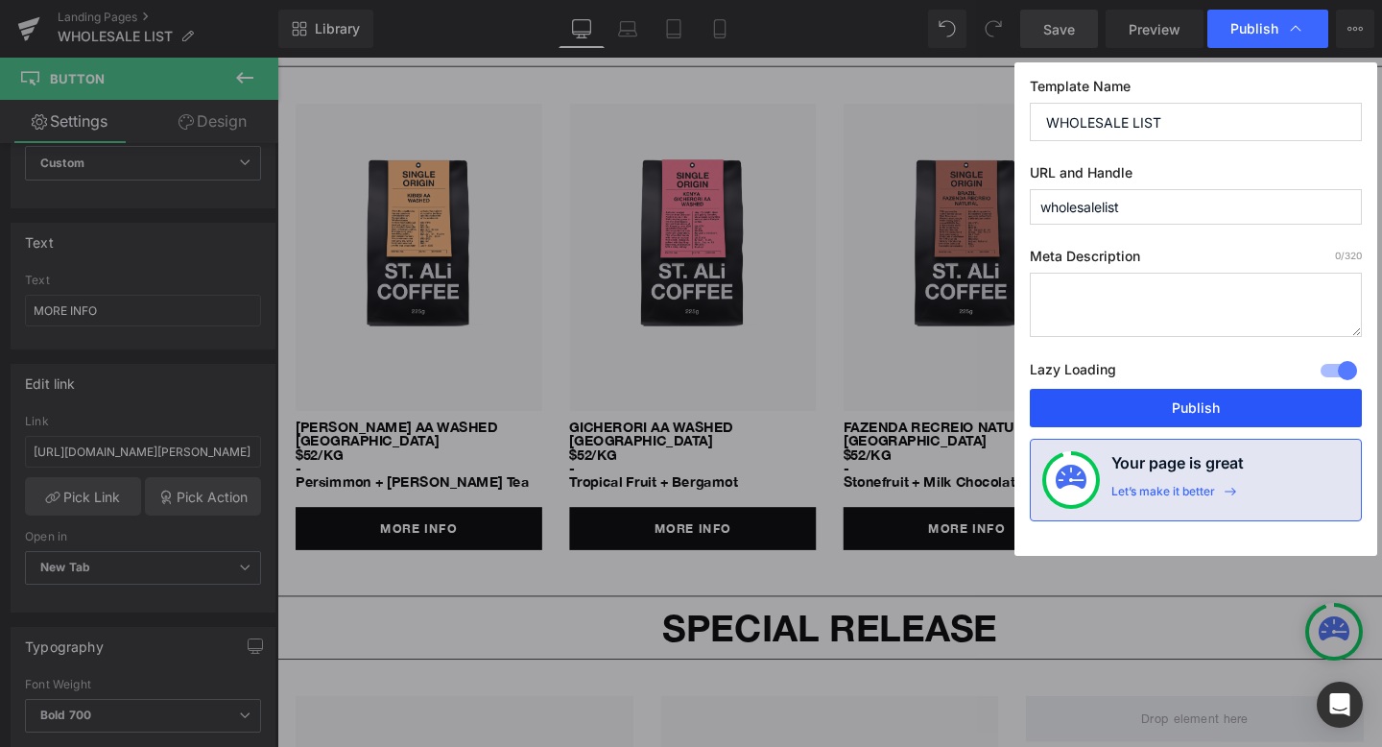
click at [0, 0] on button "Publish" at bounding box center [0, 0] width 0 height 0
